Goal: Navigation & Orientation: Find specific page/section

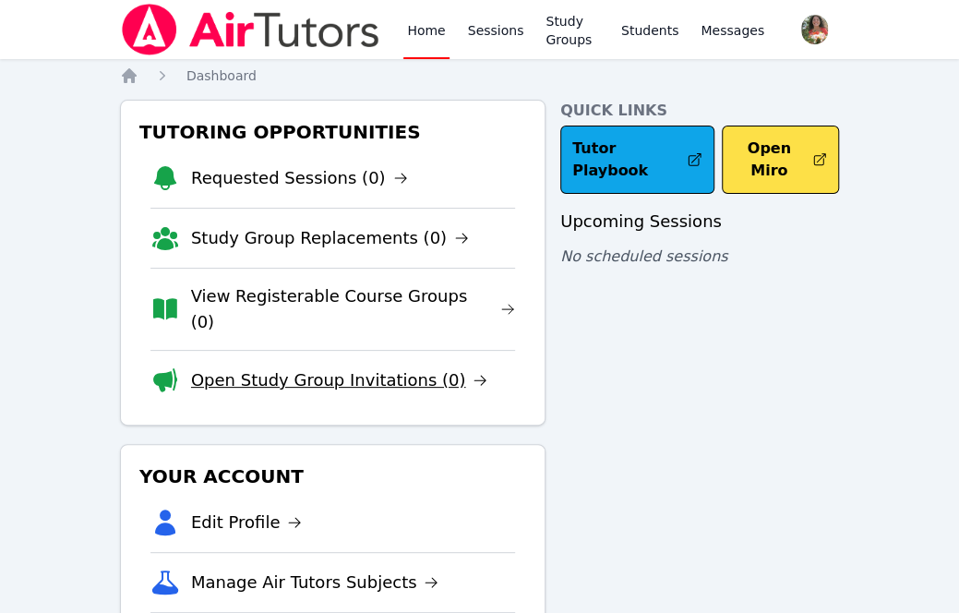
click at [308, 367] on link "Open Study Group Invitations (0)" at bounding box center [339, 380] width 297 height 26
